Goal: Task Accomplishment & Management: Manage account settings

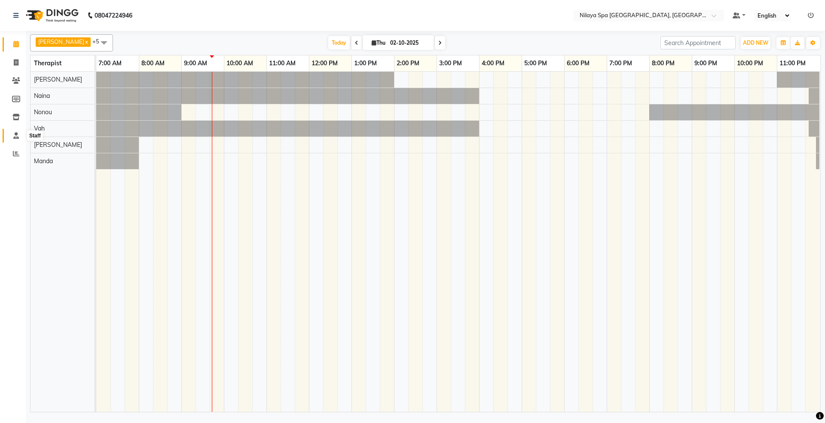
click at [14, 136] on icon at bounding box center [16, 135] width 6 height 6
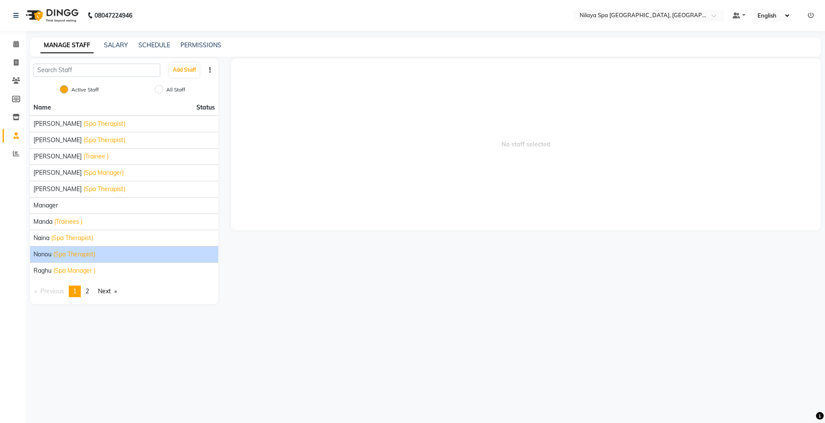
click at [50, 258] on span "Nonou" at bounding box center [42, 254] width 18 height 9
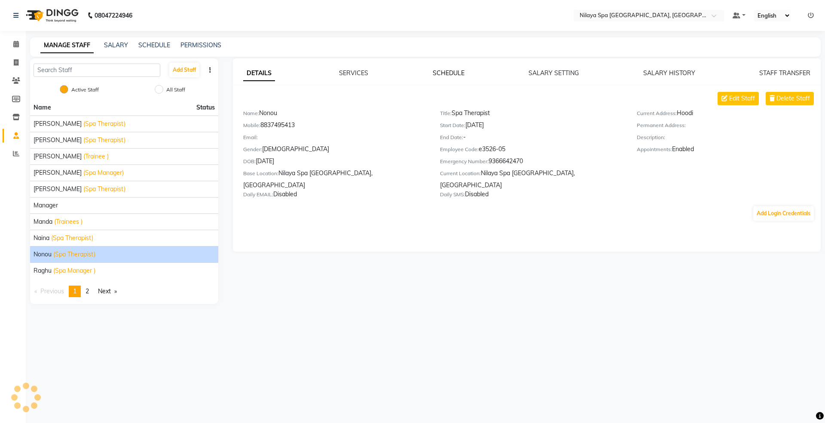
click at [454, 74] on link "SCHEDULE" at bounding box center [448, 73] width 32 height 8
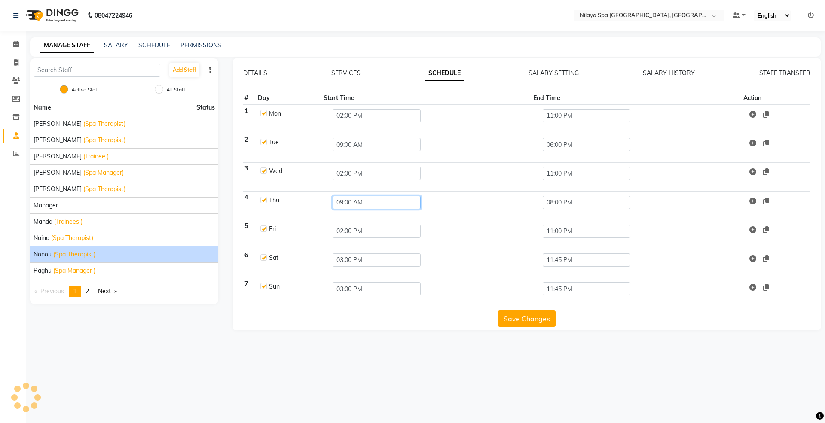
click at [359, 200] on input "09:00 AM" at bounding box center [376, 202] width 88 height 13
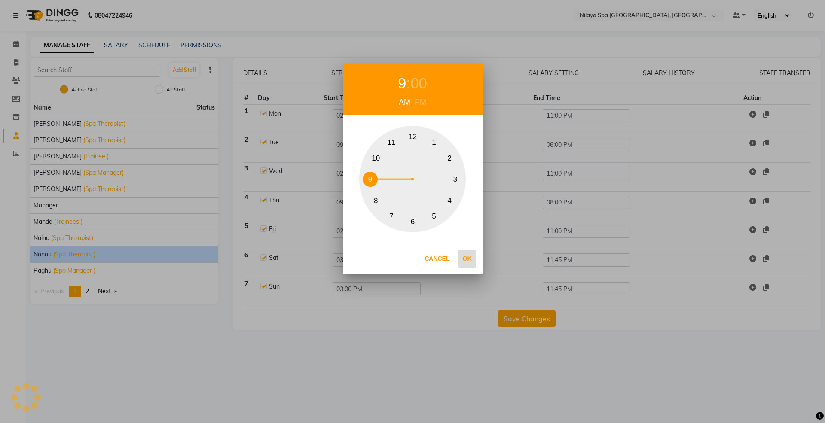
click at [470, 253] on button "Ok" at bounding box center [467, 259] width 18 height 18
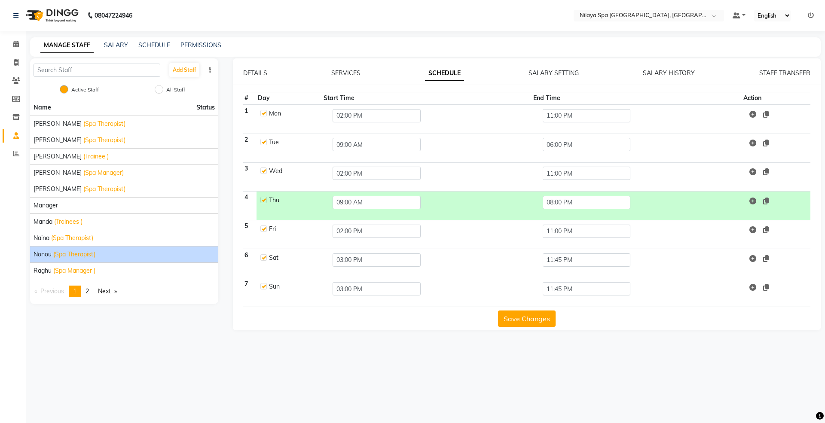
click at [527, 320] on button "Save Changes" at bounding box center [527, 318] width 58 height 16
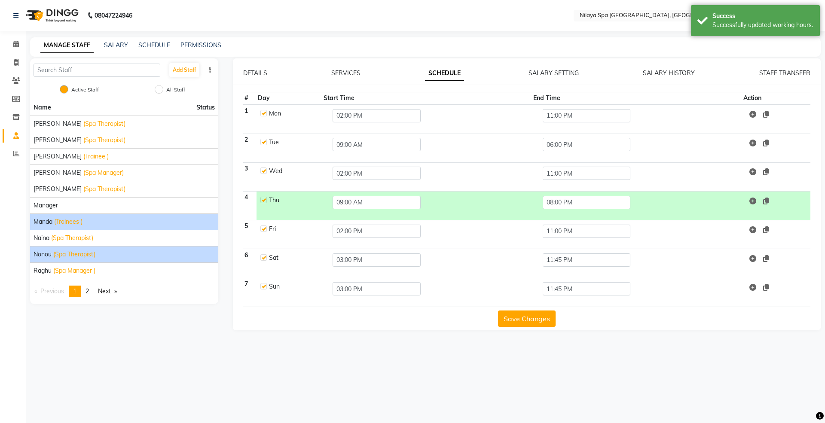
click at [61, 222] on span "(Trainees )" at bounding box center [68, 221] width 28 height 9
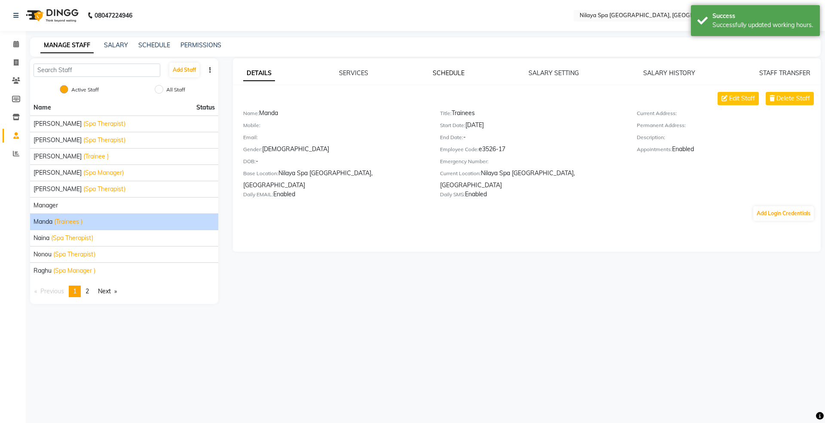
click at [454, 73] on link "SCHEDULE" at bounding box center [448, 73] width 32 height 8
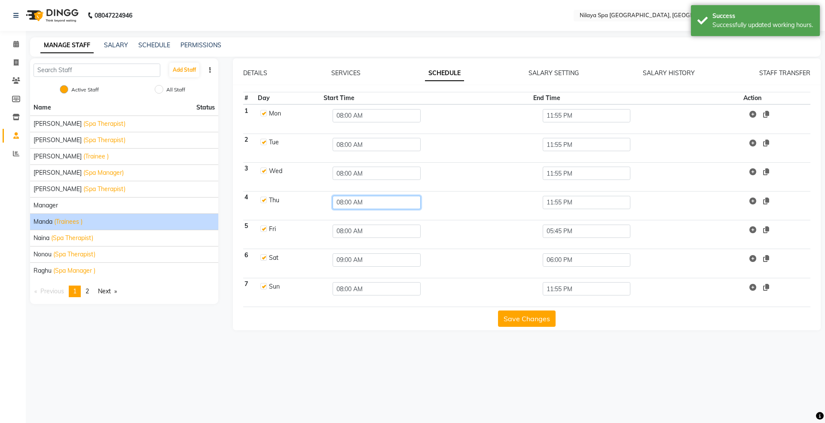
click at [366, 205] on input "08:00 AM" at bounding box center [376, 202] width 88 height 13
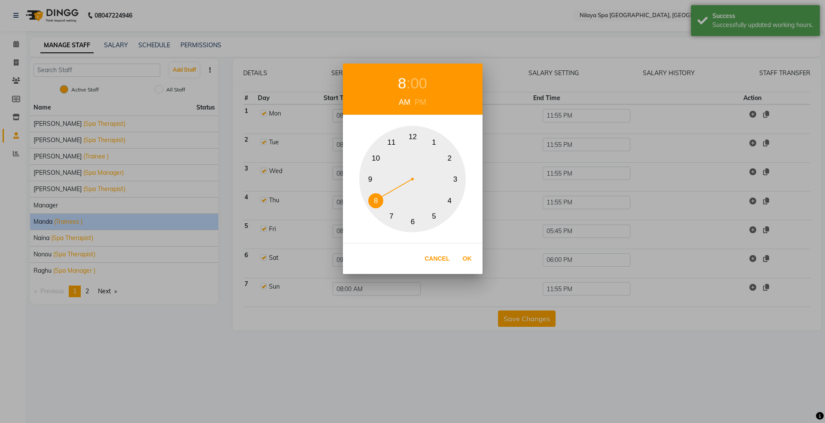
click at [369, 180] on button "9" at bounding box center [369, 179] width 15 height 15
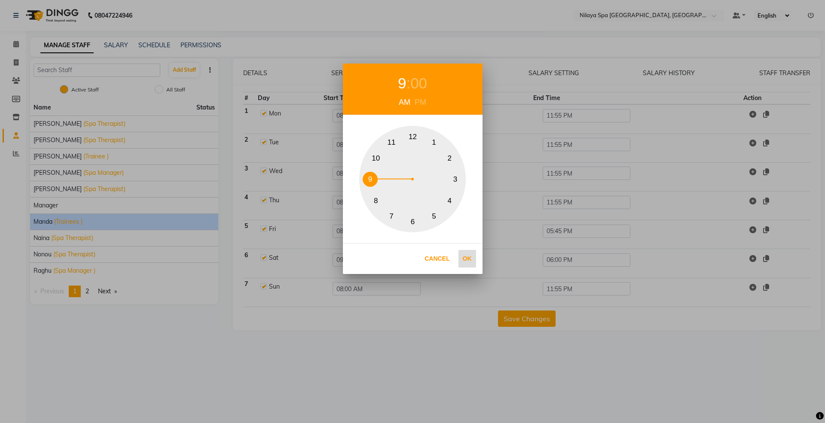
click at [467, 257] on button "Ok" at bounding box center [467, 259] width 18 height 18
type input "09:00 AM"
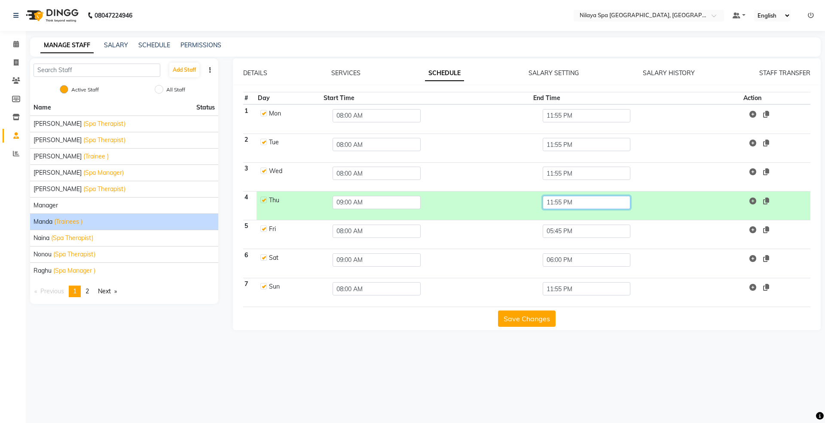
click at [571, 200] on input "11:55 PM" at bounding box center [586, 202] width 88 height 13
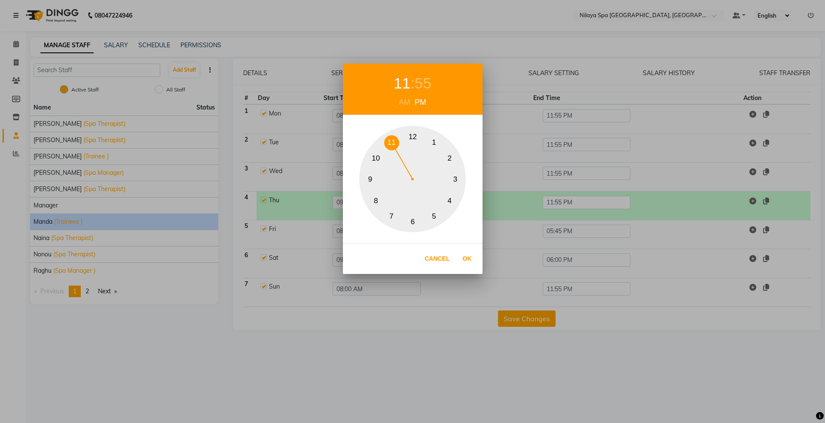
click at [413, 219] on button "6" at bounding box center [412, 221] width 15 height 15
click at [429, 88] on div "6 : 55" at bounding box center [413, 83] width 140 height 27
click at [417, 85] on div "55" at bounding box center [418, 83] width 17 height 23
click at [409, 135] on button "0" at bounding box center [412, 136] width 15 height 15
click at [411, 135] on button "0" at bounding box center [412, 136] width 15 height 15
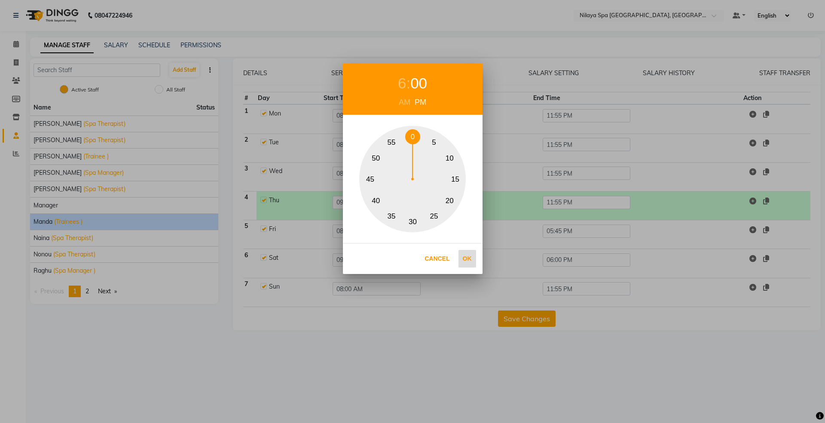
click at [464, 265] on button "Ok" at bounding box center [467, 259] width 18 height 18
type input "06:00 PM"
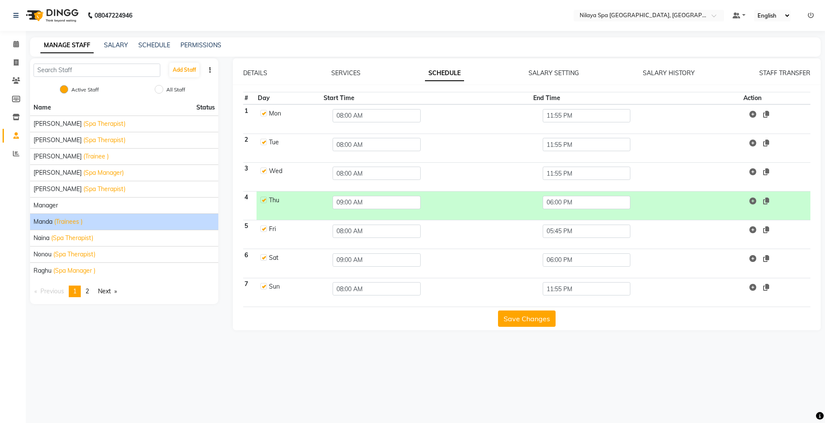
click at [542, 314] on button "Save Changes" at bounding box center [527, 318] width 58 height 16
click at [83, 152] on span "(Trainee )" at bounding box center [95, 156] width 25 height 9
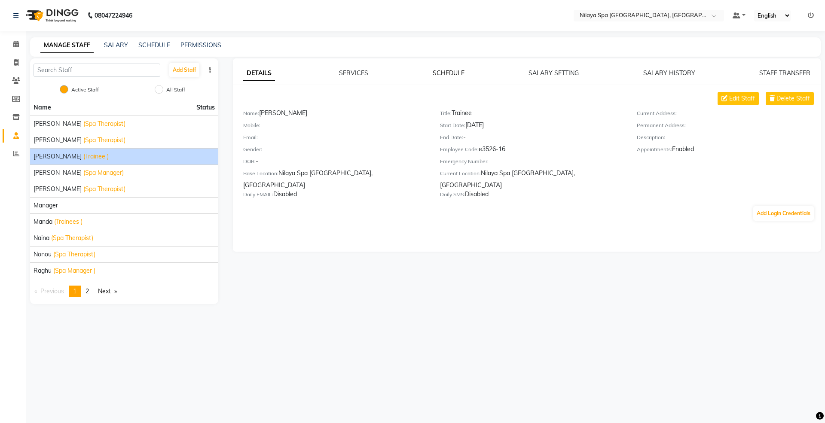
click at [447, 76] on link "SCHEDULE" at bounding box center [448, 73] width 32 height 8
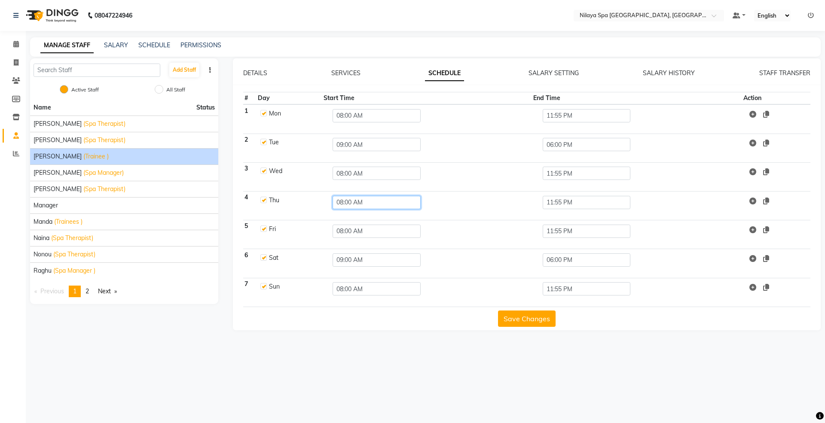
click at [358, 201] on input "08:00 AM" at bounding box center [376, 202] width 88 height 13
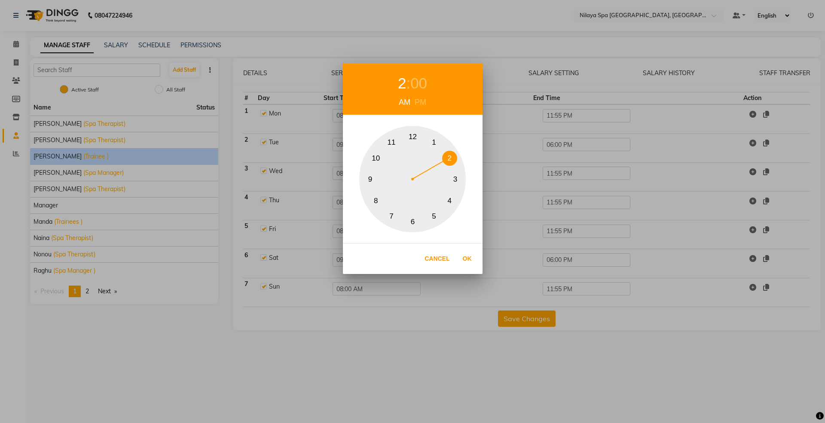
click at [453, 160] on button "2" at bounding box center [449, 158] width 15 height 15
click at [420, 97] on div "PM" at bounding box center [420, 103] width 16 height 12
drag, startPoint x: 466, startPoint y: 258, endPoint x: 463, endPoint y: 252, distance: 7.3
click at [464, 255] on button "Ok" at bounding box center [467, 259] width 18 height 18
type input "02:00 PM"
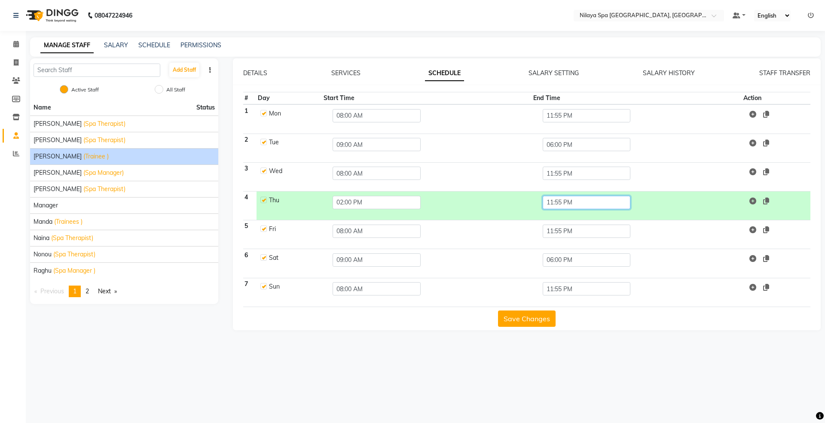
click at [577, 197] on input "11:55 PM" at bounding box center [586, 202] width 88 height 13
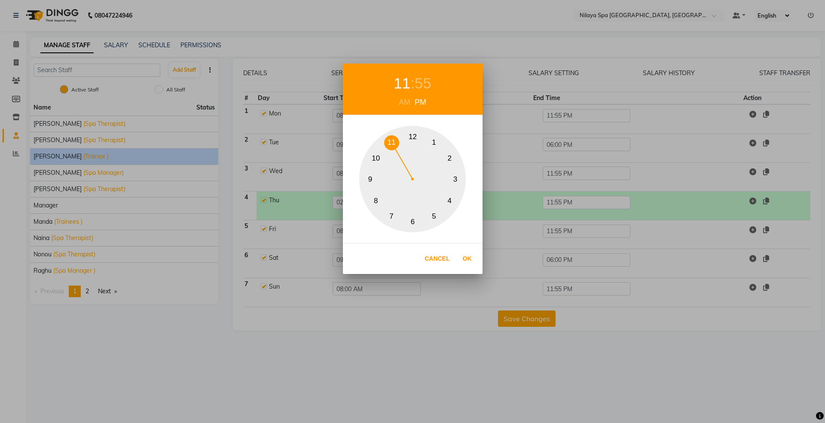
click at [425, 82] on div "55" at bounding box center [422, 83] width 17 height 23
click at [411, 136] on button "0" at bounding box center [412, 136] width 15 height 15
click at [466, 254] on button "Ok" at bounding box center [467, 259] width 18 height 18
type input "11:00 PM"
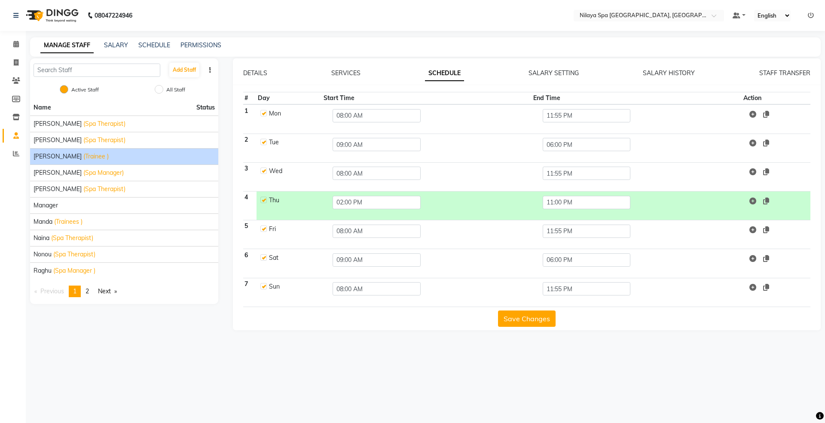
click at [528, 327] on button "Save Changes" at bounding box center [527, 318] width 58 height 16
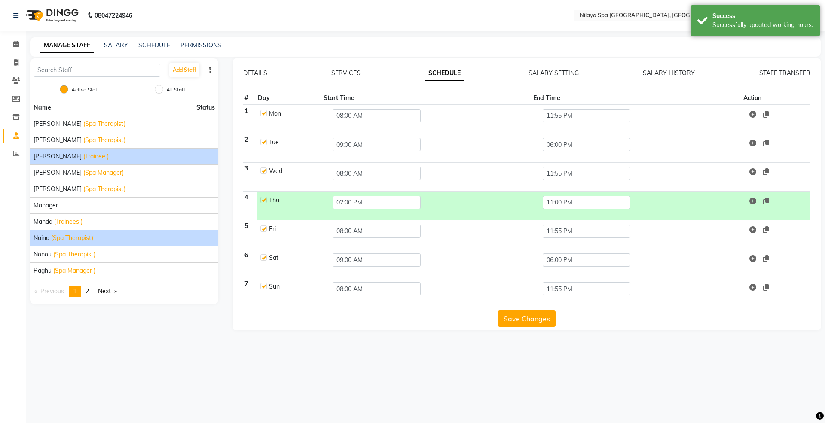
click at [49, 240] on span "Naina" at bounding box center [41, 238] width 16 height 9
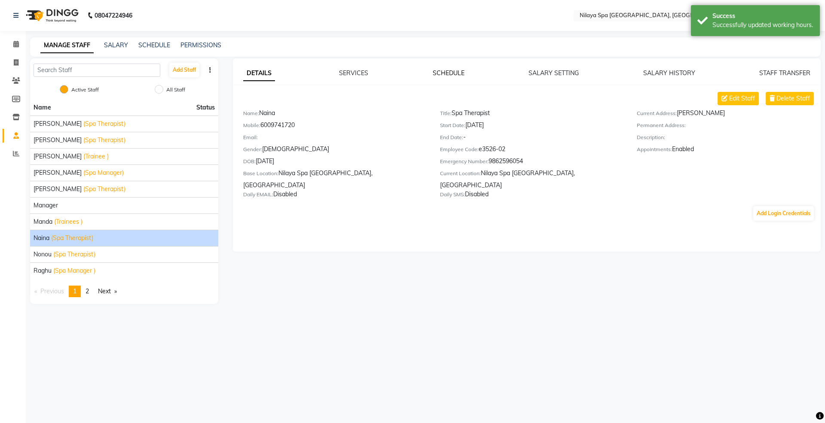
click at [449, 69] on div "DETAILS SERVICES SCHEDULE SALARY SETTING SALARY HISTORY STAFF TRANSFER Edit Sta…" at bounding box center [527, 154] width 588 height 193
click at [439, 71] on link "SCHEDULE" at bounding box center [448, 73] width 32 height 8
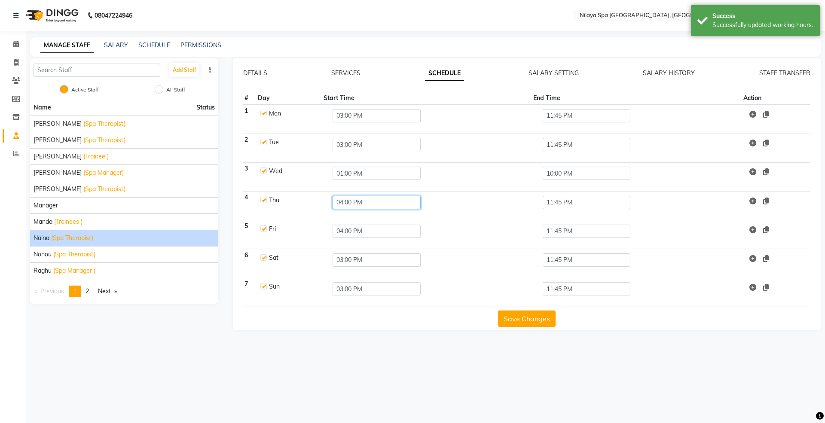
click at [354, 205] on input "04:00 PM" at bounding box center [376, 202] width 88 height 13
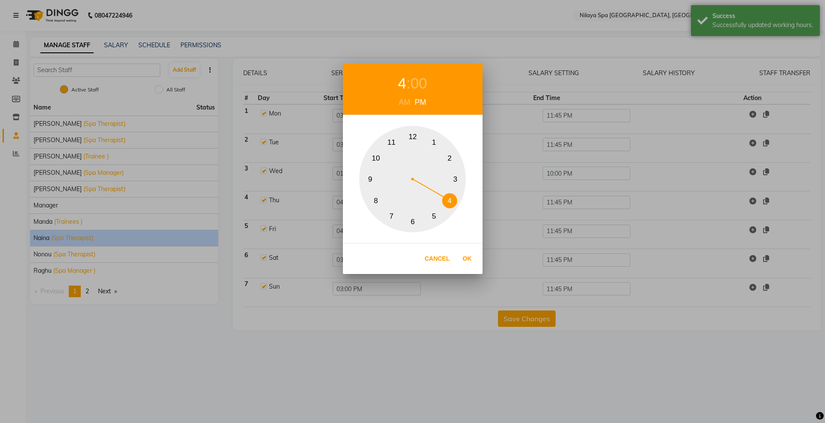
click at [454, 179] on button "3" at bounding box center [454, 179] width 15 height 15
click at [466, 258] on button "Ok" at bounding box center [467, 259] width 18 height 18
type input "03:00 PM"
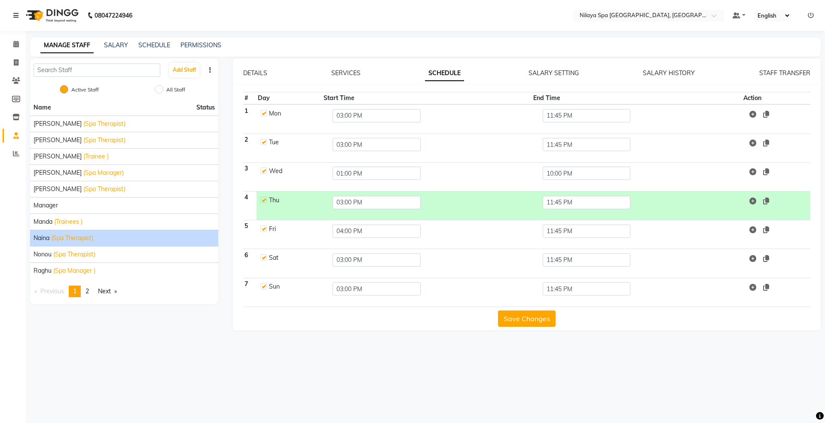
click at [530, 319] on button "Save Changes" at bounding box center [527, 318] width 58 height 16
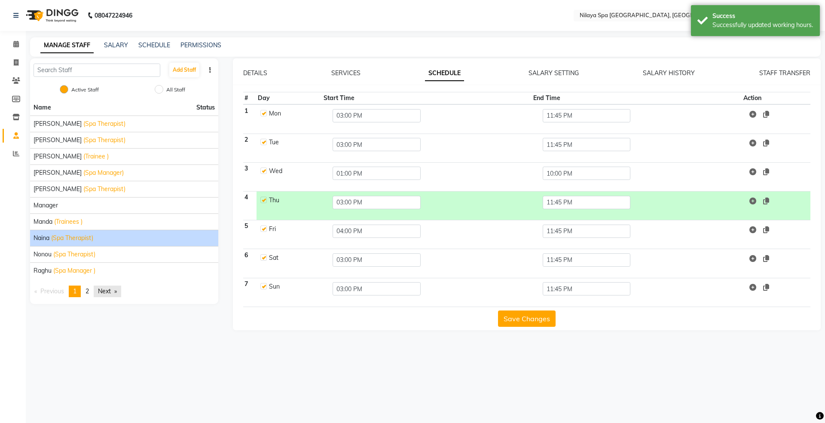
click at [109, 295] on link "Next page" at bounding box center [107, 292] width 27 height 12
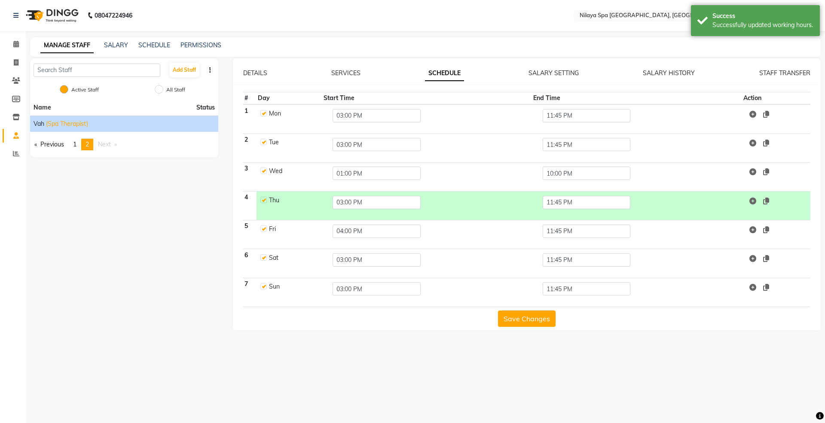
click at [60, 121] on span "(Spa Therapist)" at bounding box center [67, 123] width 42 height 9
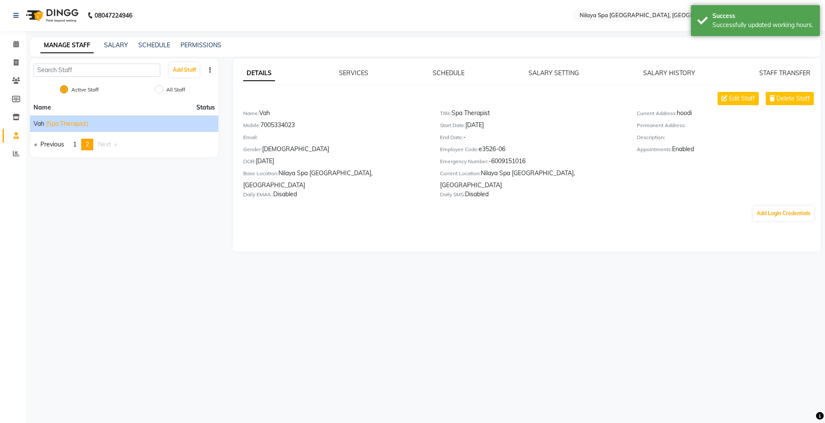
click at [464, 70] on div "SCHEDULE" at bounding box center [448, 73] width 32 height 9
click at [451, 71] on link "SCHEDULE" at bounding box center [448, 73] width 32 height 8
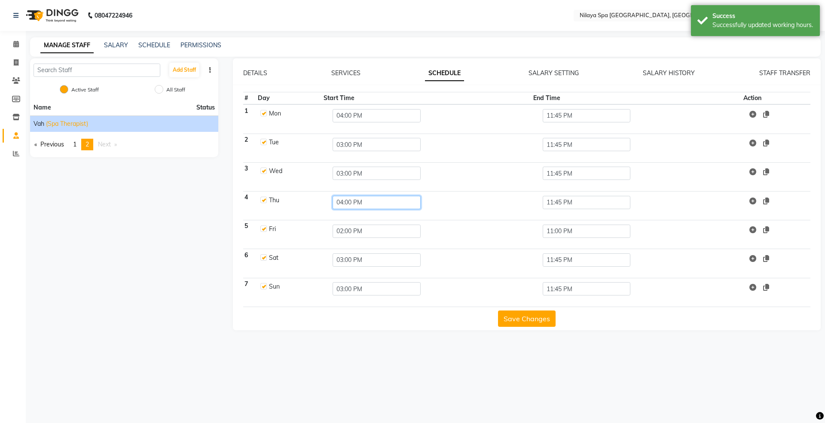
click at [358, 201] on input "04:00 PM" at bounding box center [376, 202] width 88 height 13
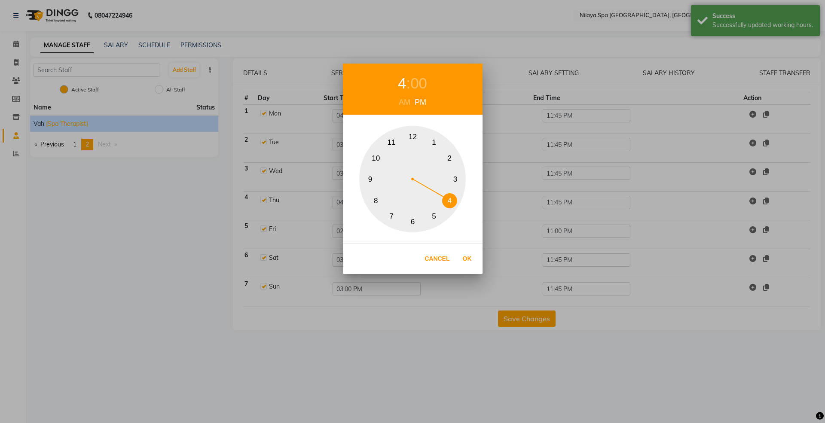
click at [454, 179] on button "3" at bounding box center [454, 179] width 15 height 15
click at [461, 258] on button "Ok" at bounding box center [467, 259] width 18 height 18
type input "03:00 PM"
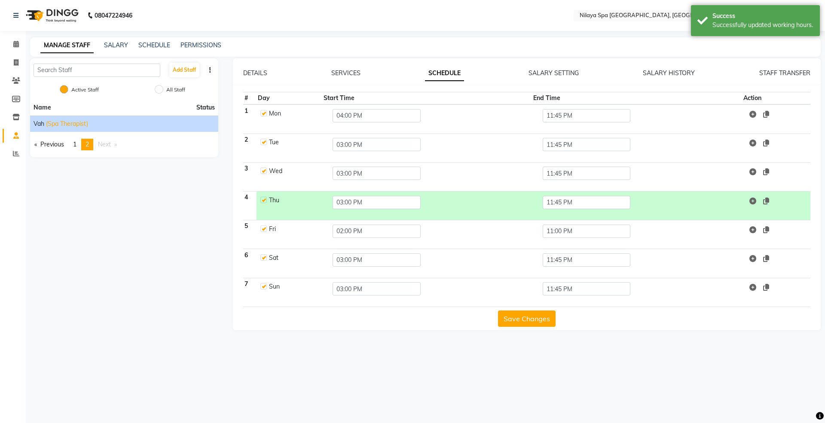
click at [520, 317] on button "Save Changes" at bounding box center [527, 318] width 58 height 16
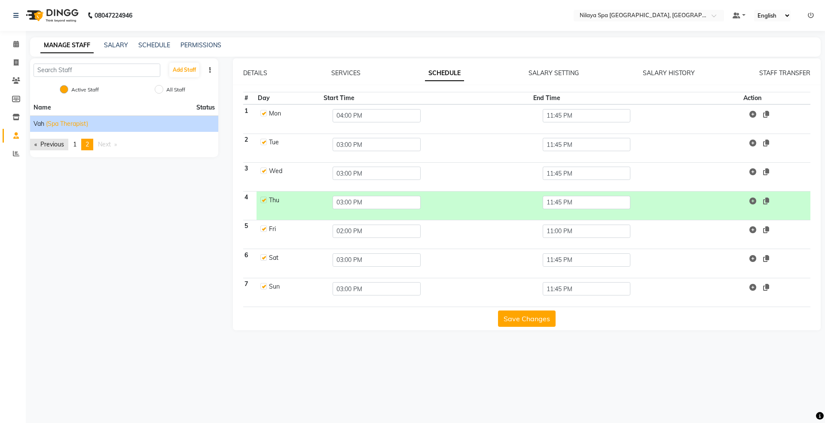
click at [52, 149] on link "Previous page" at bounding box center [49, 145] width 38 height 12
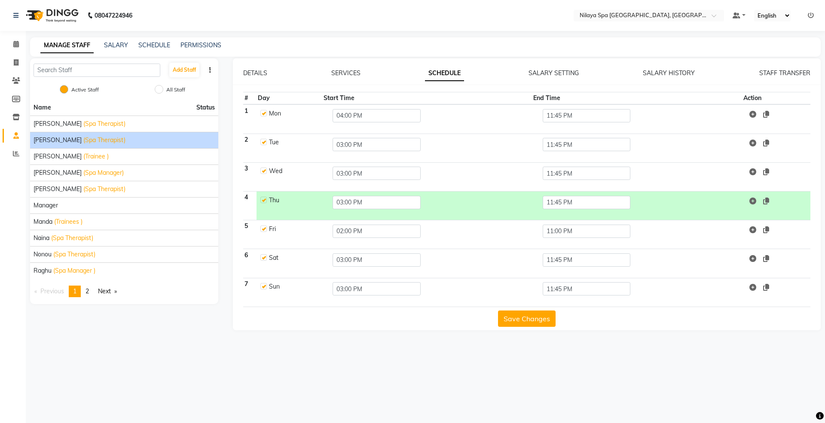
click at [55, 145] on li "[PERSON_NAME] (Spa Therapist)" at bounding box center [124, 140] width 188 height 16
click at [86, 139] on span "(Spa Therapist)" at bounding box center [104, 140] width 42 height 9
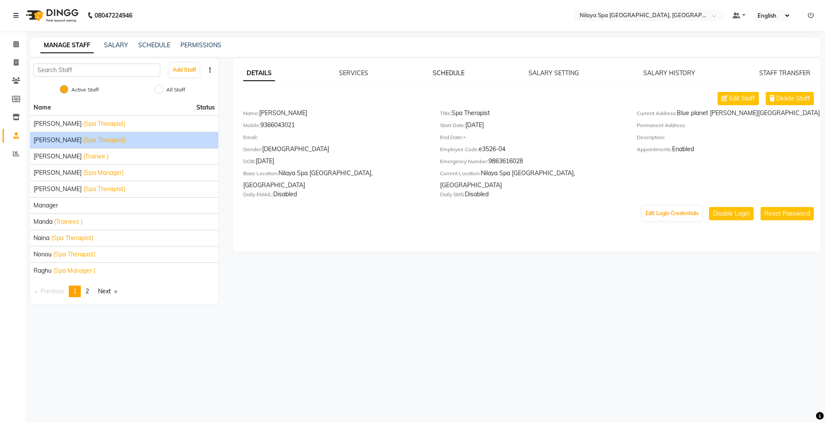
click at [459, 71] on link "SCHEDULE" at bounding box center [448, 73] width 32 height 8
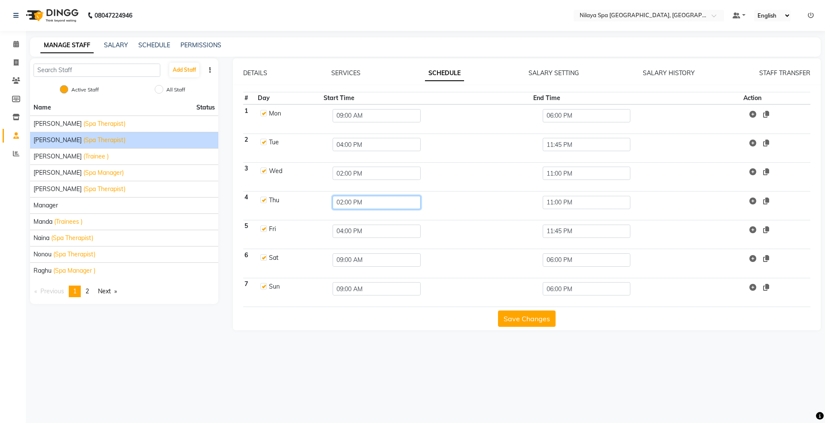
click at [356, 205] on input "02:00 PM" at bounding box center [376, 202] width 88 height 13
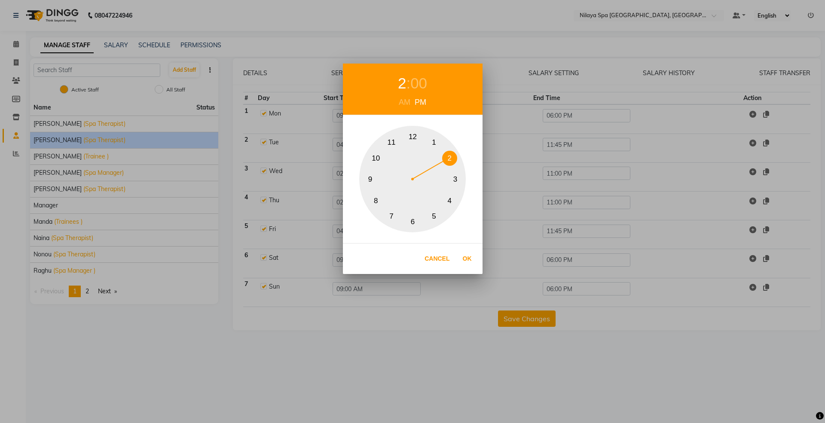
click at [454, 179] on button "3" at bounding box center [454, 179] width 15 height 15
click at [468, 256] on button "Ok" at bounding box center [467, 259] width 18 height 18
type input "03:00 PM"
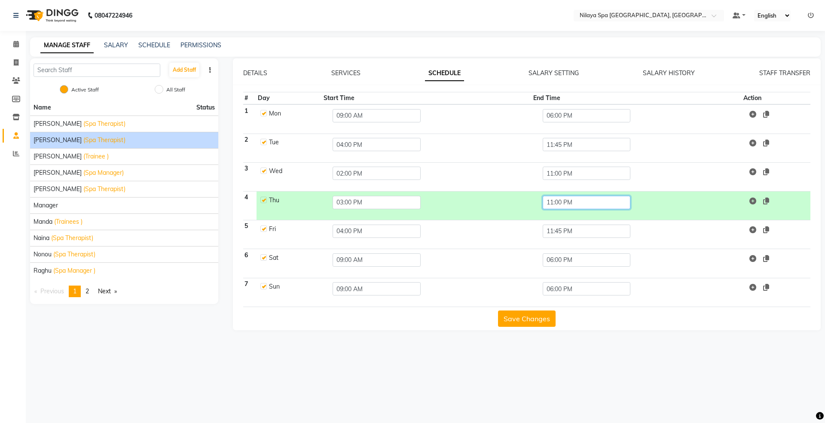
click at [572, 201] on input "11:00 PM" at bounding box center [586, 202] width 88 height 13
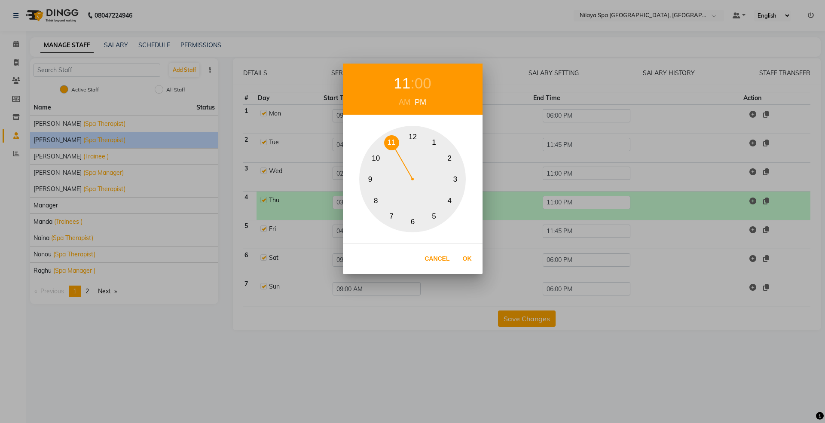
click at [423, 84] on div "00" at bounding box center [422, 83] width 17 height 23
click at [370, 179] on button "45" at bounding box center [369, 179] width 15 height 15
click at [459, 261] on button "Ok" at bounding box center [467, 259] width 18 height 18
type input "11:45 PM"
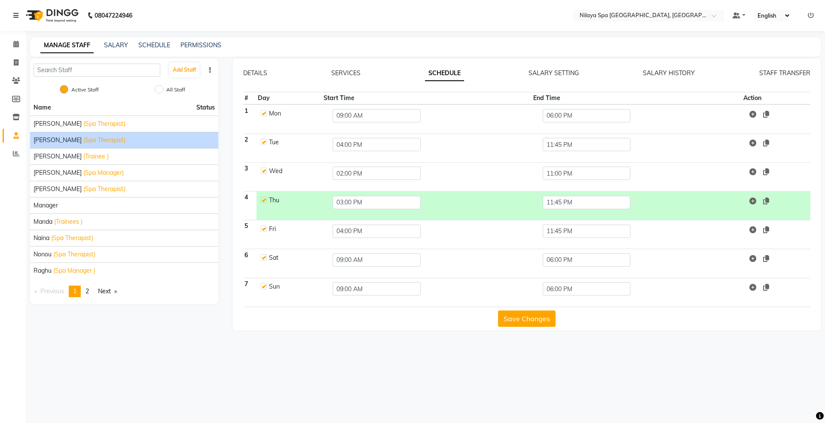
click at [521, 317] on button "Save Changes" at bounding box center [527, 318] width 58 height 16
click at [521, 316] on button "Save Changes" at bounding box center [527, 318] width 58 height 16
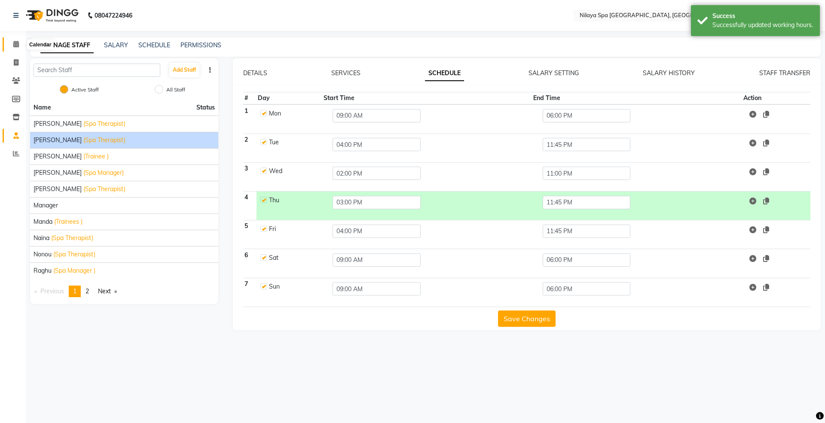
click at [15, 42] on icon at bounding box center [16, 44] width 6 height 6
